Goal: Find specific page/section: Find specific page/section

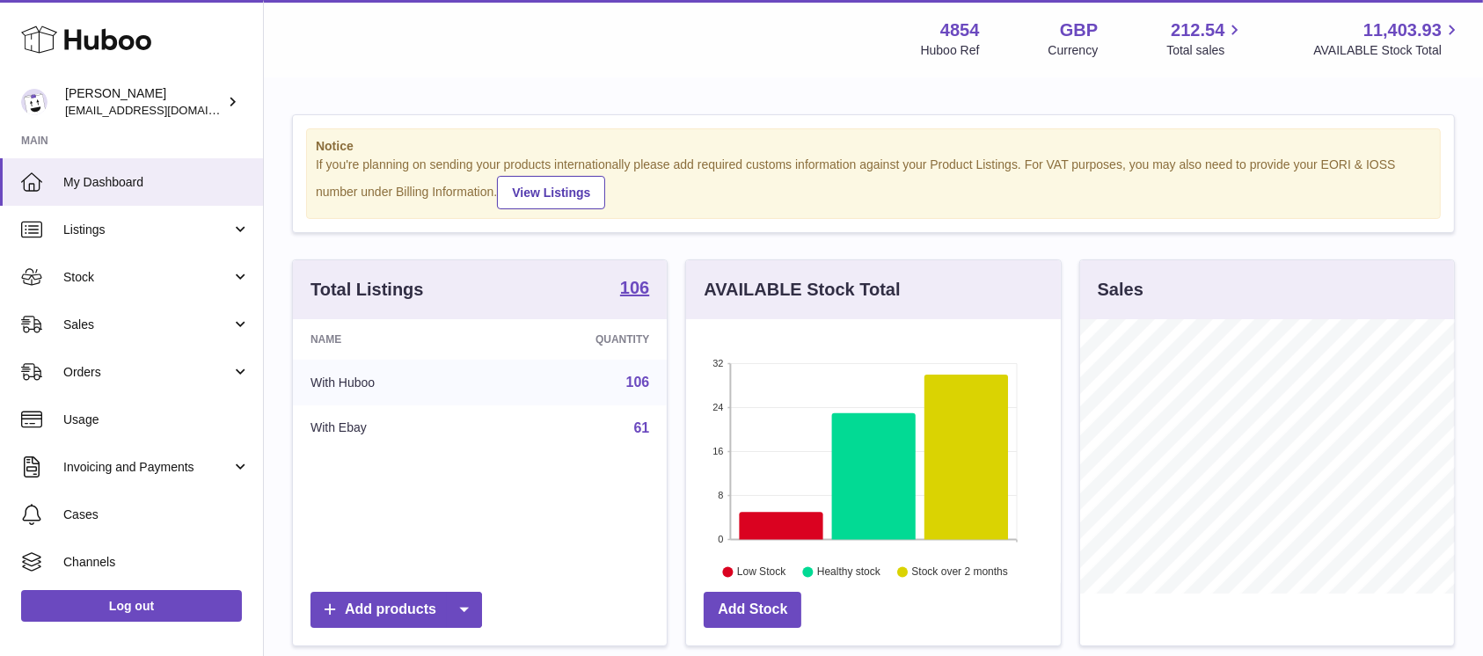
scroll to position [274, 374]
click at [125, 327] on span "Sales" at bounding box center [147, 325] width 168 height 17
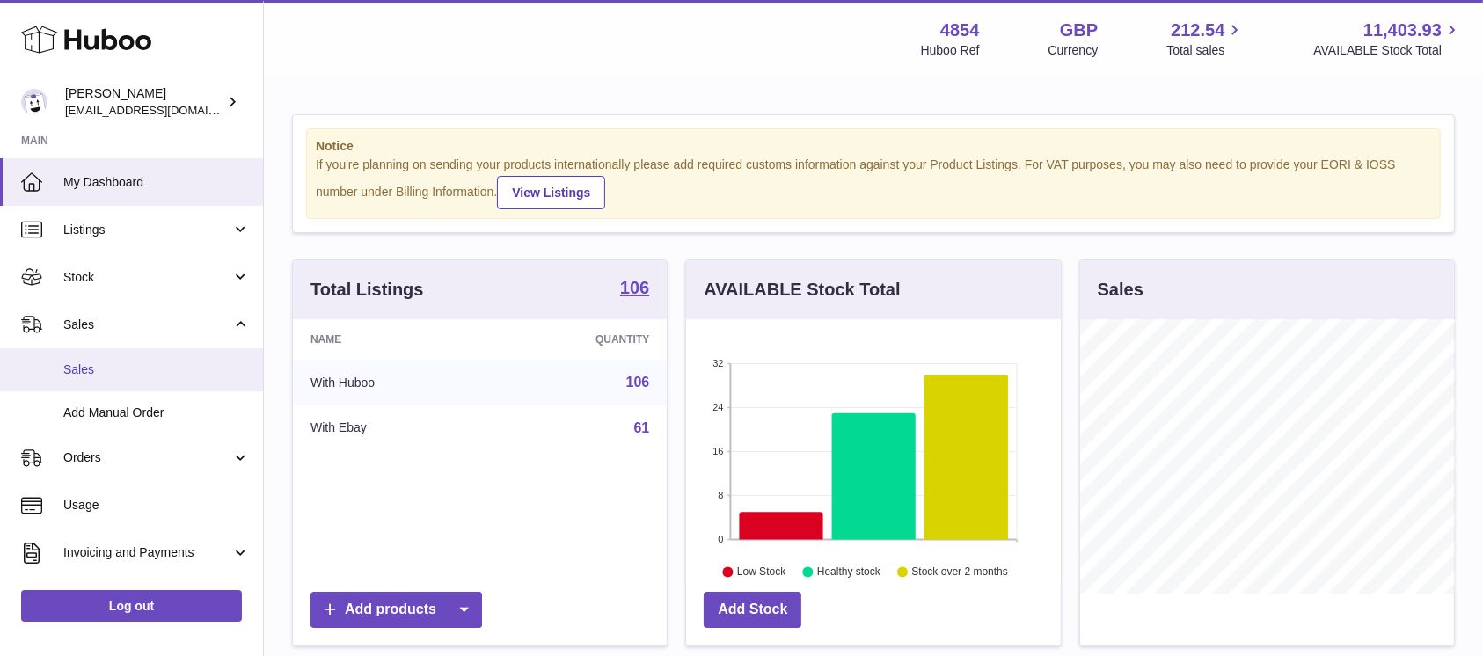
click at [108, 371] on span "Sales" at bounding box center [156, 369] width 186 height 17
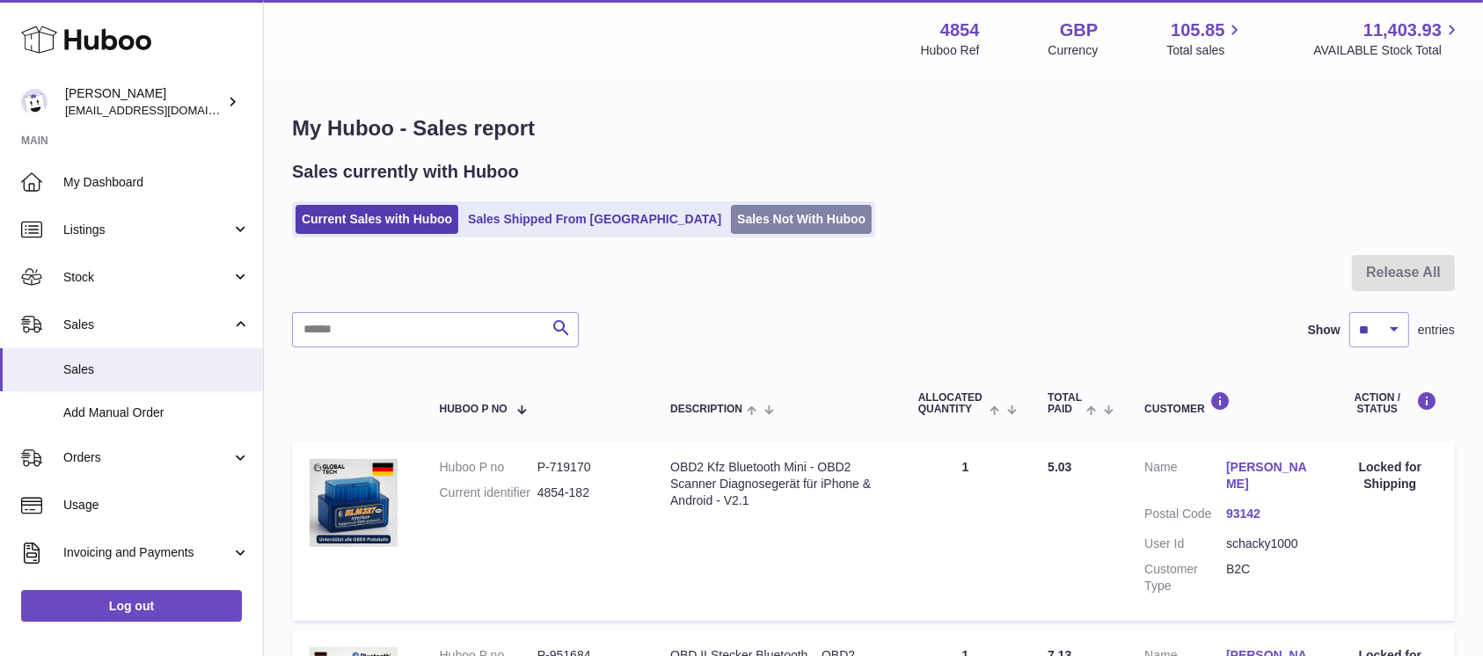
click at [767, 210] on link "Sales Not With Huboo" at bounding box center [801, 219] width 141 height 29
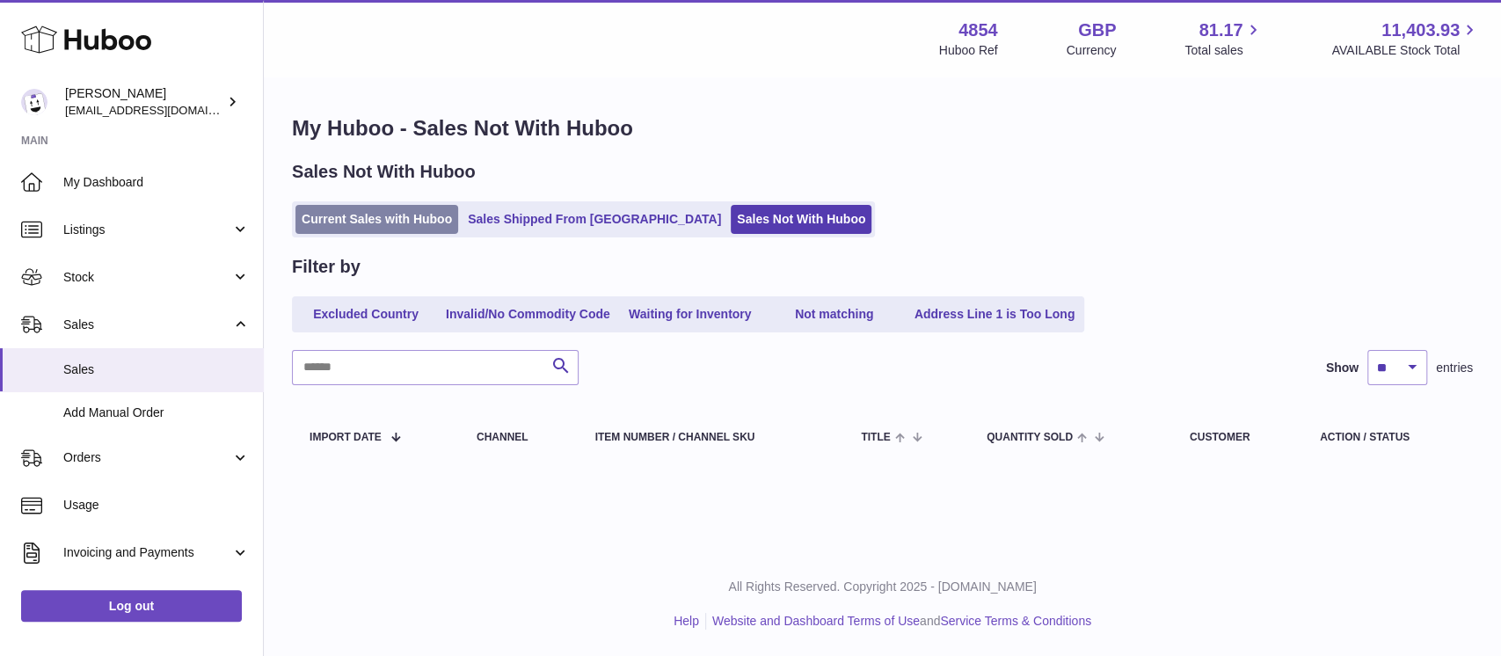
click at [404, 218] on link "Current Sales with Huboo" at bounding box center [377, 219] width 163 height 29
